Goal: Task Accomplishment & Management: Use online tool/utility

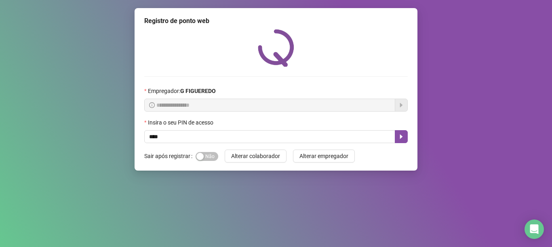
type input "*****"
click at [397, 135] on button "button" at bounding box center [401, 136] width 13 height 13
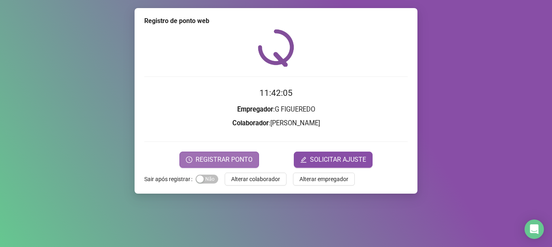
click at [219, 161] on span "REGISTRAR PONTO" at bounding box center [224, 160] width 57 height 10
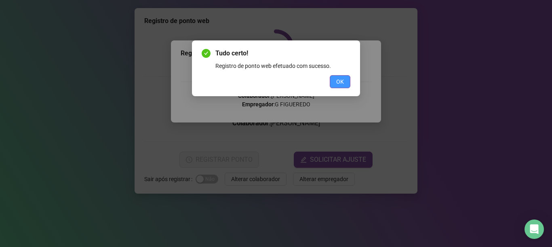
click at [338, 80] on span "OK" at bounding box center [340, 81] width 8 height 9
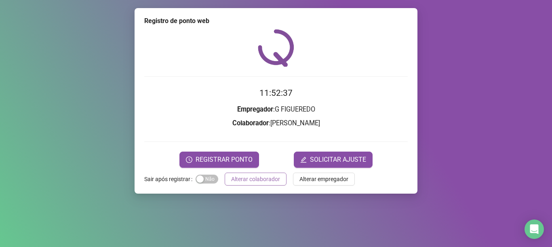
click at [261, 181] on span "Alterar colaborador" at bounding box center [255, 179] width 49 height 9
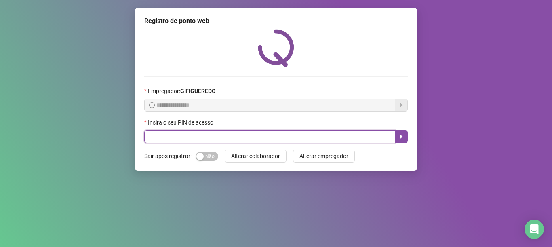
click at [274, 135] on input "text" at bounding box center [269, 136] width 251 height 13
type input "*****"
click at [400, 140] on icon "caret-right" at bounding box center [401, 136] width 6 height 6
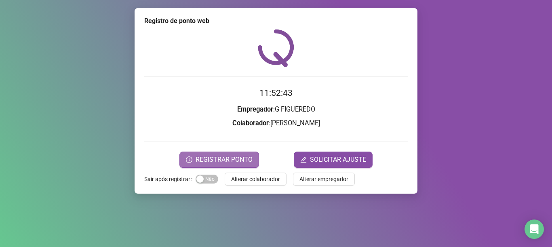
click at [208, 157] on span "REGISTRAR PONTO" at bounding box center [224, 160] width 57 height 10
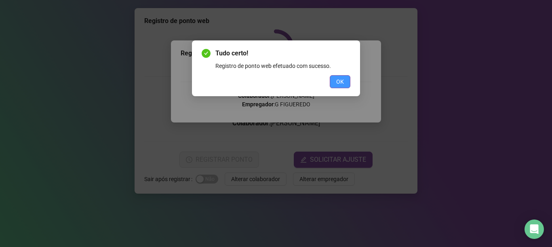
click at [338, 82] on span "OK" at bounding box center [340, 81] width 8 height 9
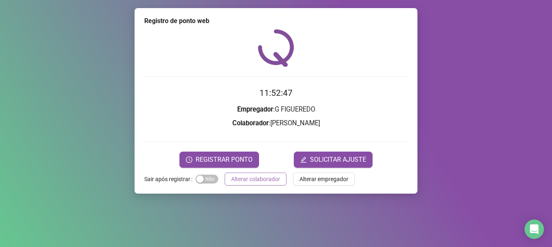
click at [257, 177] on span "Alterar colaborador" at bounding box center [255, 179] width 49 height 9
